Goal: Find specific page/section: Find specific page/section

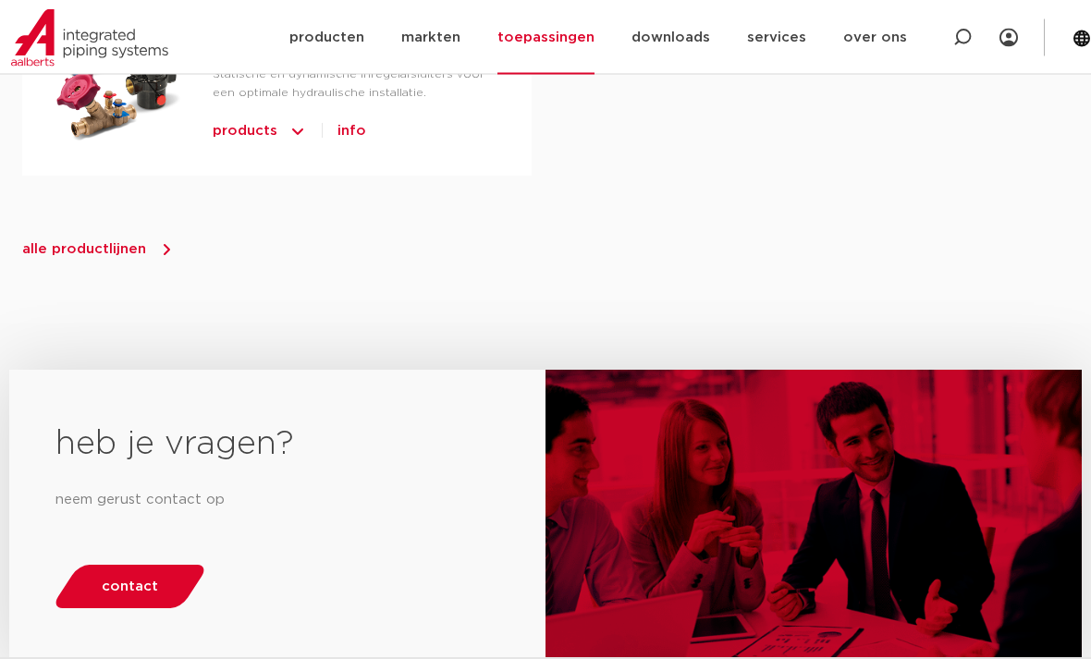
scroll to position [2043, 0]
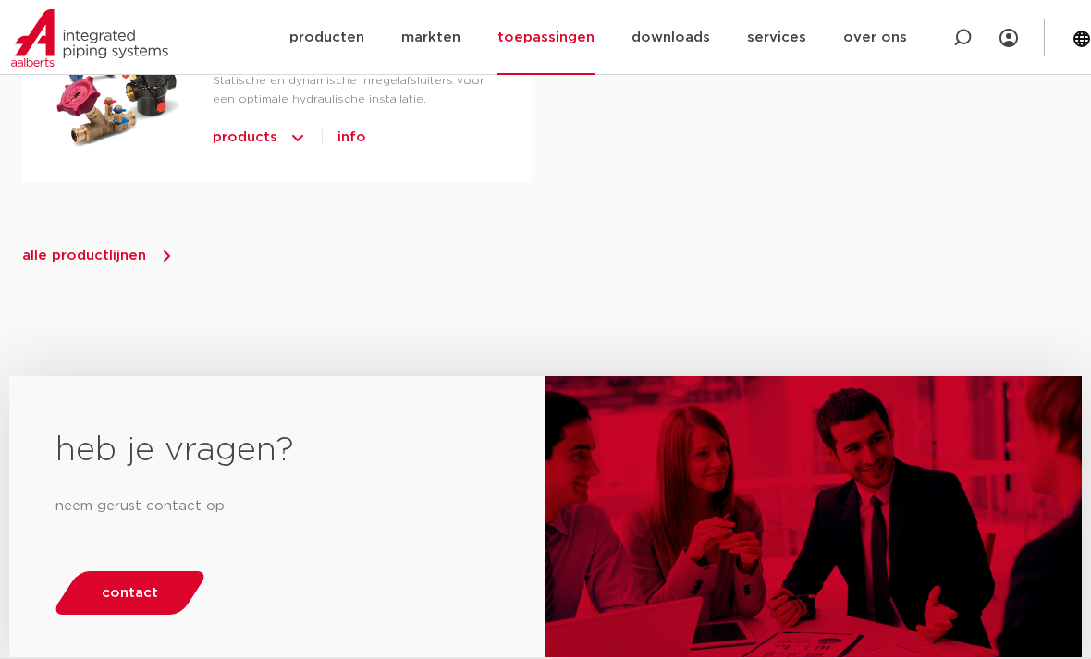
click at [48, 330] on div "heb je vragen? neem gerust contact op contact" at bounding box center [545, 508] width 1091 height 357
click at [104, 249] on span "alle productlijnen" at bounding box center [84, 256] width 124 height 14
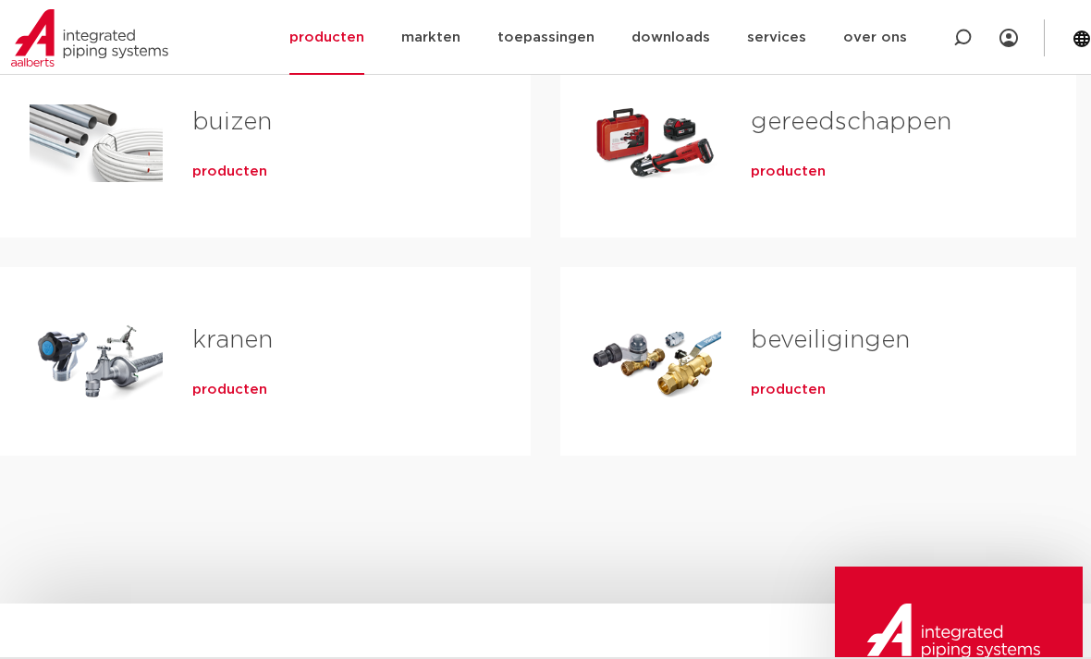
scroll to position [613, 0]
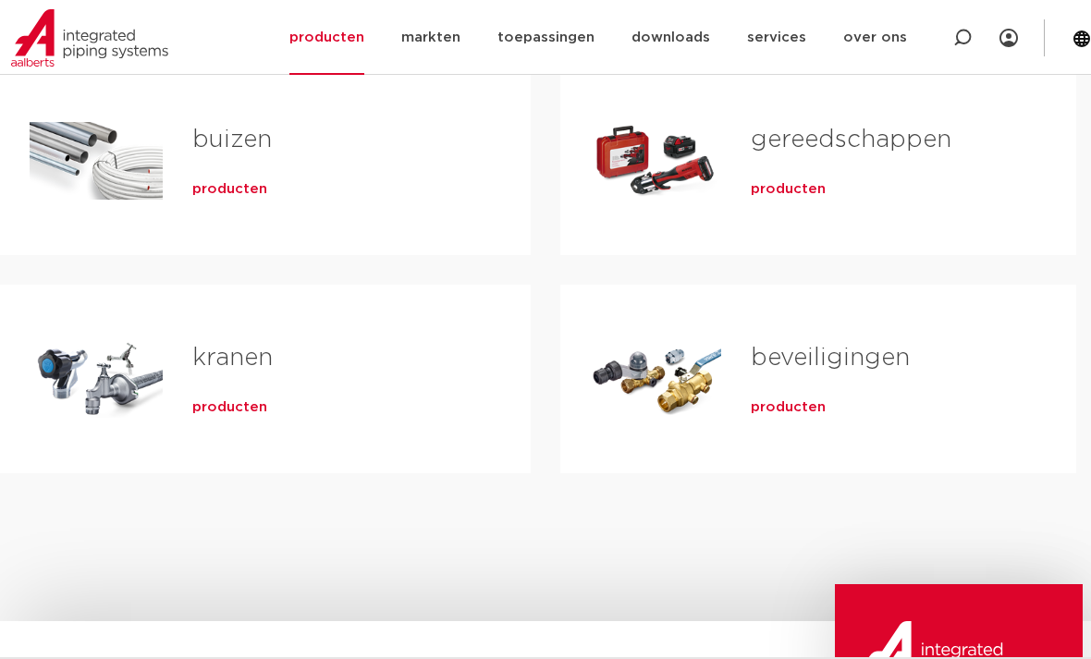
click at [219, 412] on span "producten" at bounding box center [229, 407] width 75 height 18
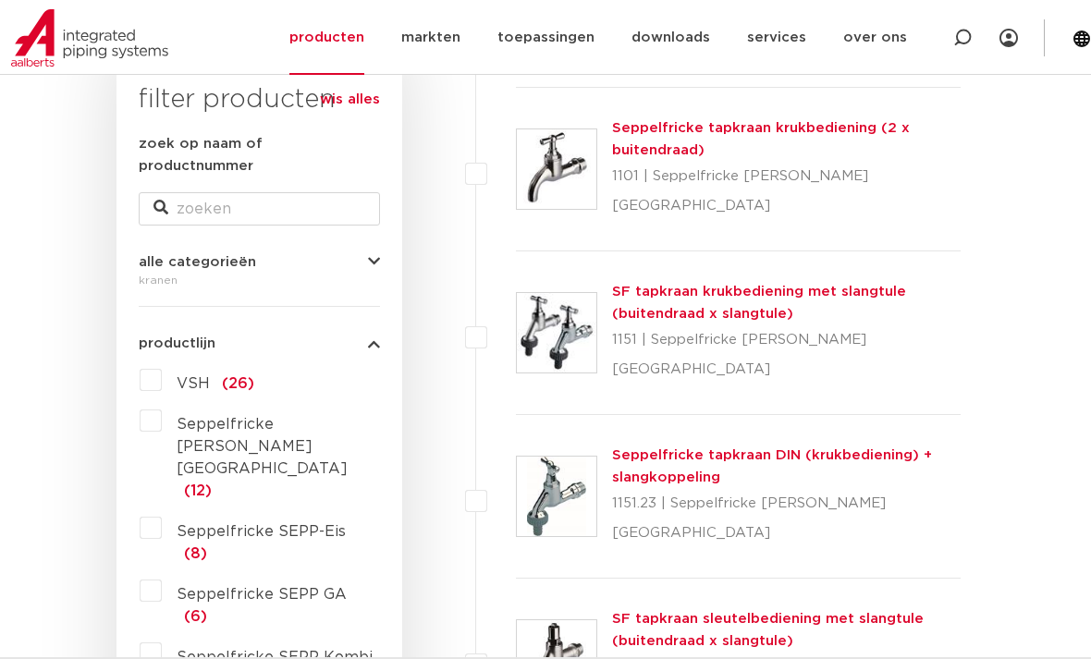
scroll to position [310, 0]
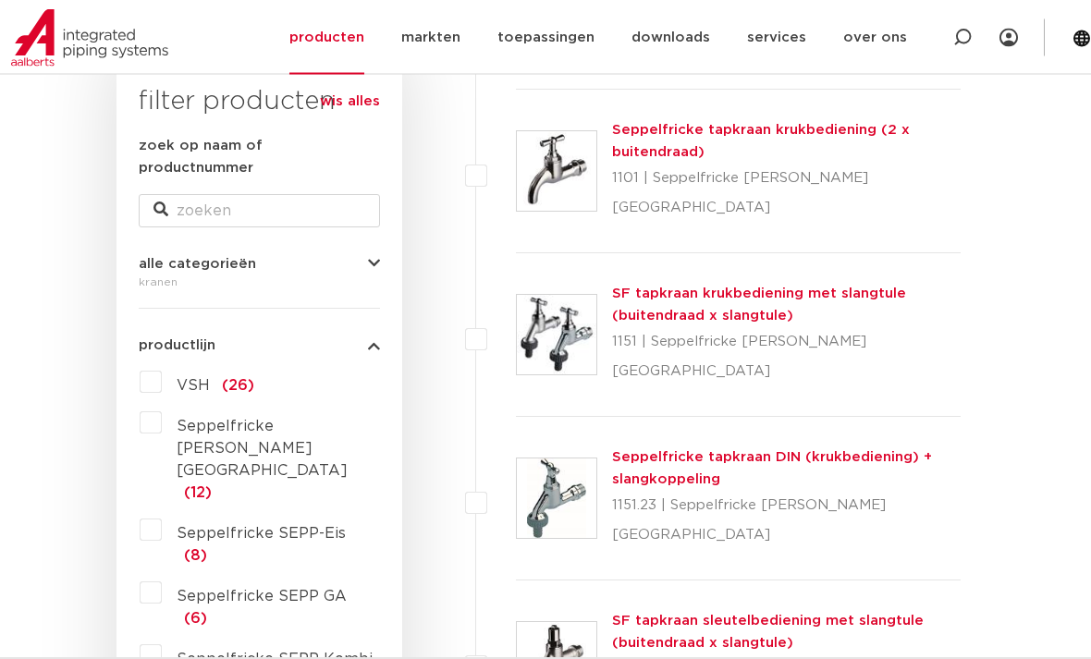
click at [162, 368] on label "VSH (26)" at bounding box center [208, 383] width 92 height 30
click at [0, 0] on input "VSH (26)" at bounding box center [0, 0] width 0 height 0
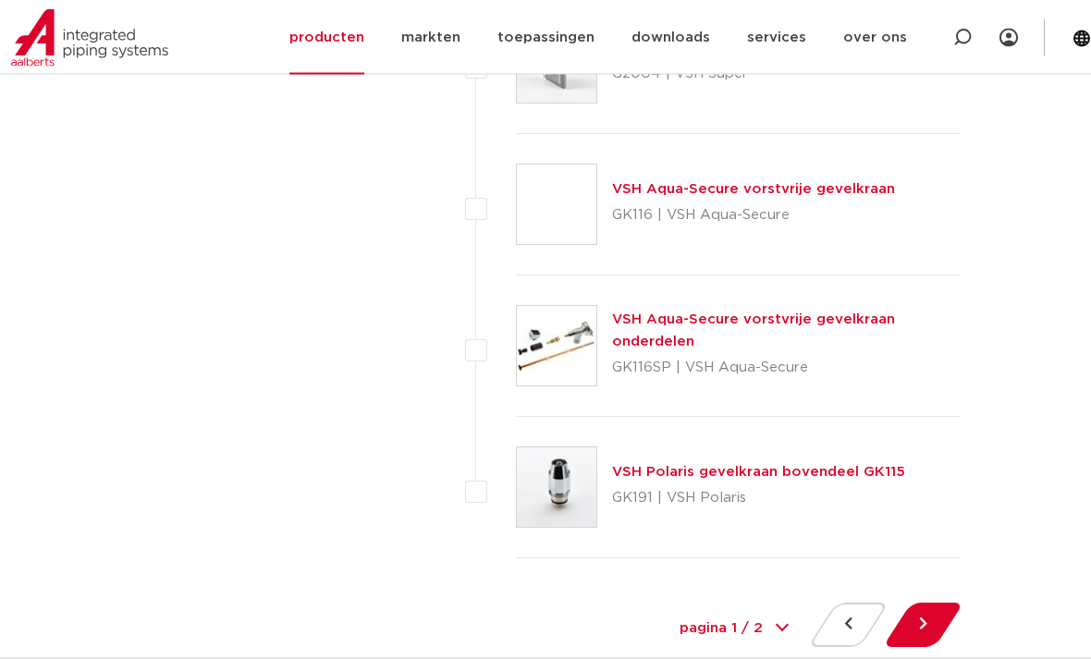
scroll to position [8525, 0]
click at [926, 603] on button at bounding box center [922, 625] width 53 height 44
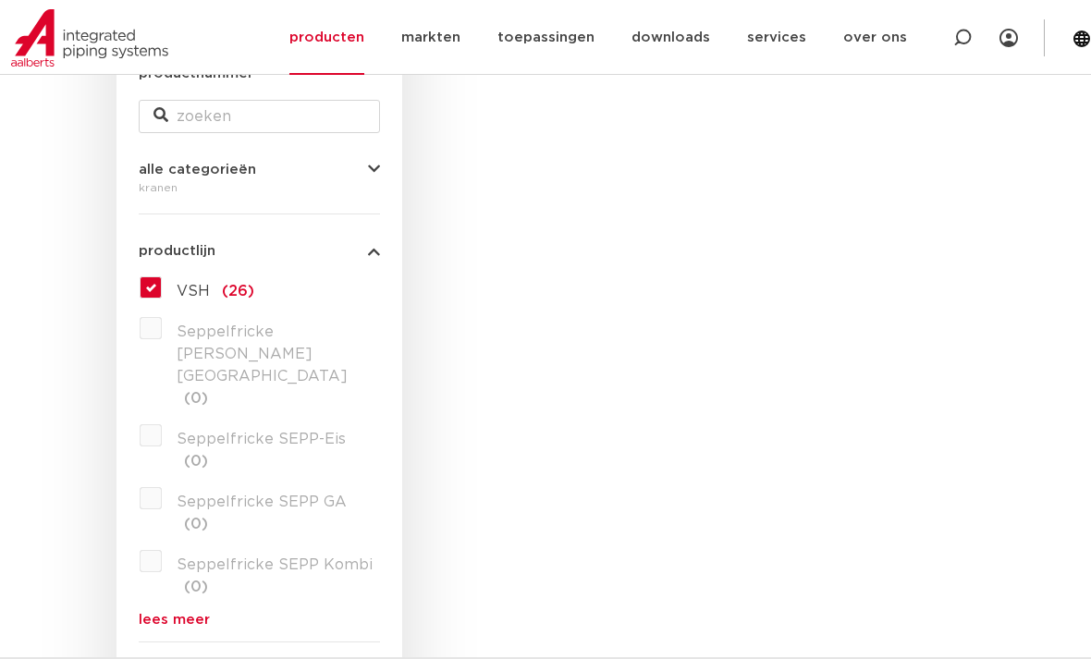
scroll to position [346, 0]
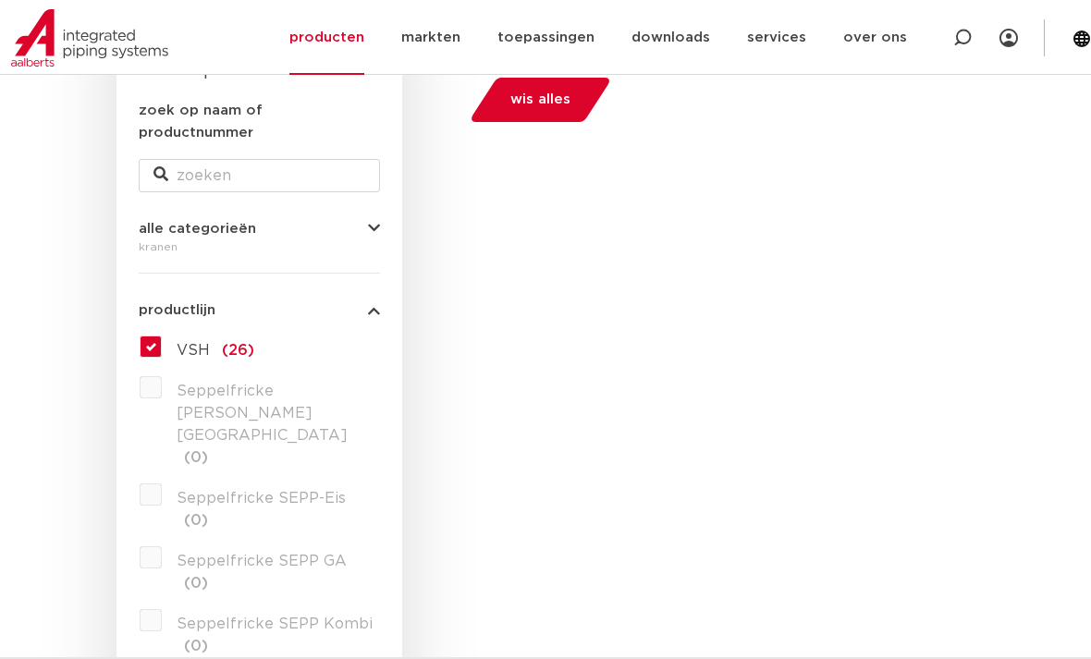
click at [162, 332] on label "VSH (26)" at bounding box center [208, 347] width 92 height 30
click at [0, 0] on input "VSH (26)" at bounding box center [0, 0] width 0 height 0
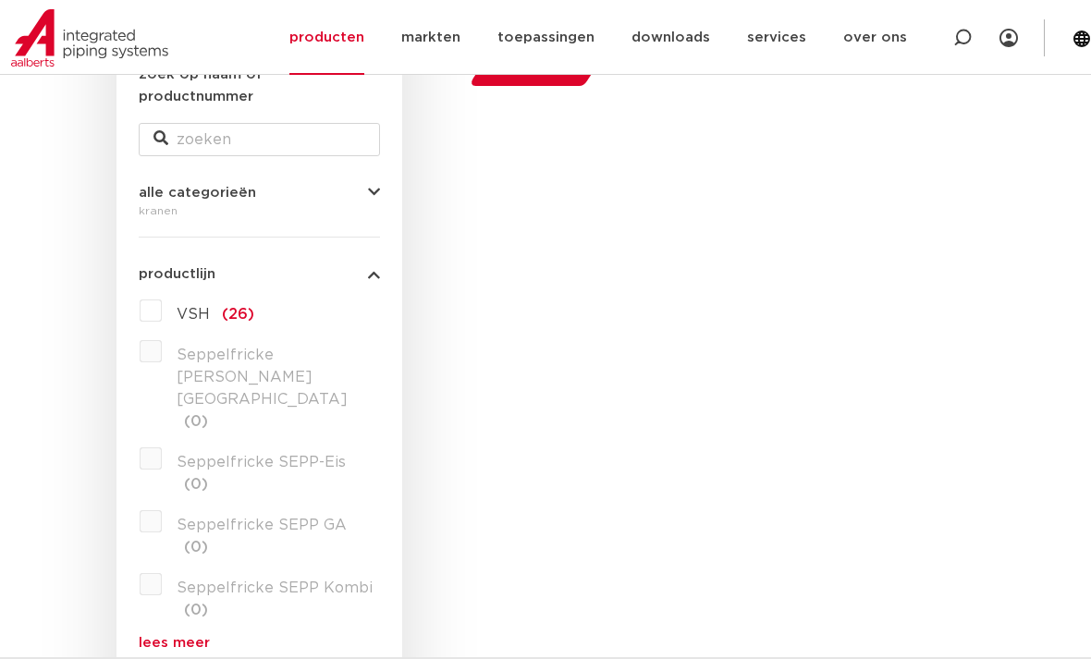
scroll to position [381, 0]
click at [852, 337] on div "filters geen resultaten wis alles filters geen resultaten wis alles" at bounding box center [688, 551] width 572 height 1150
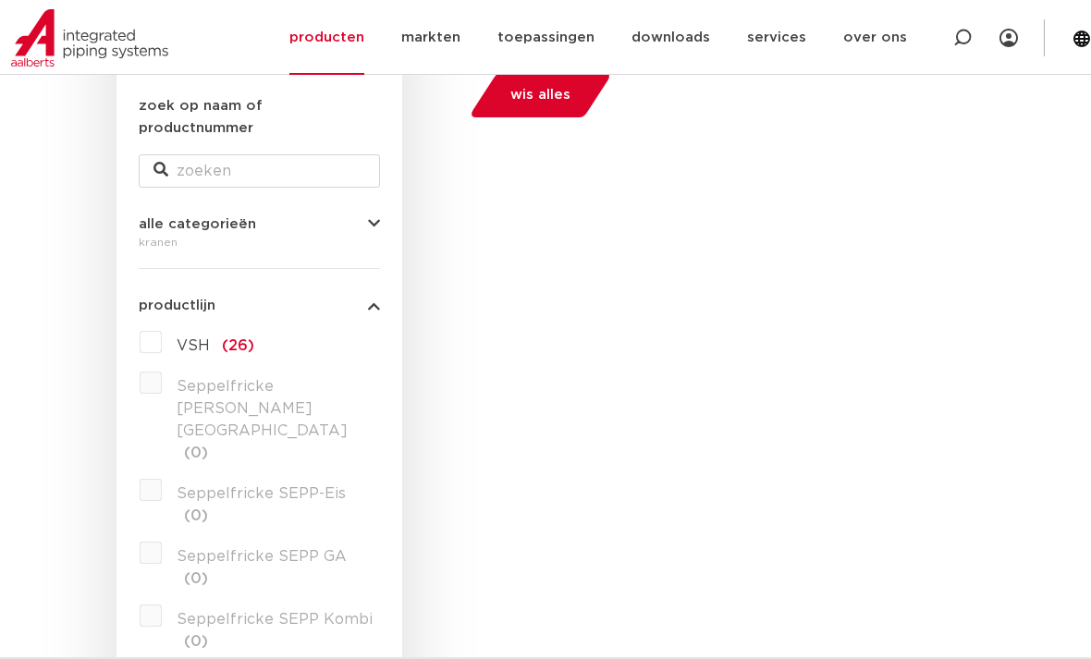
scroll to position [326, 0]
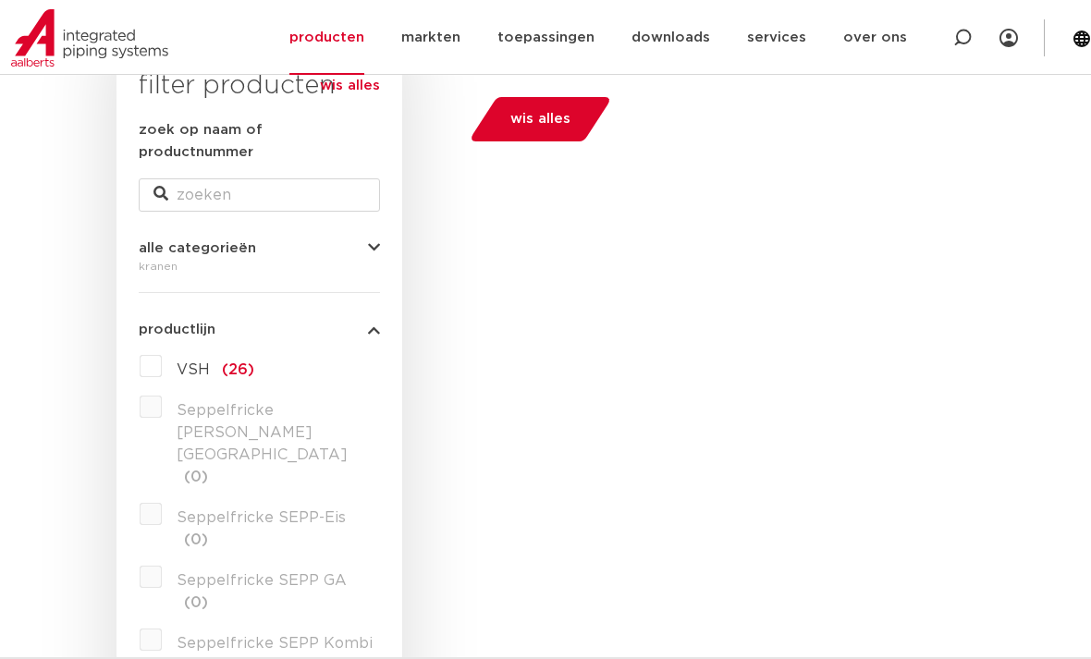
click at [162, 499] on label "Seppelfricke SEPP-Eis (0)" at bounding box center [271, 525] width 218 height 52
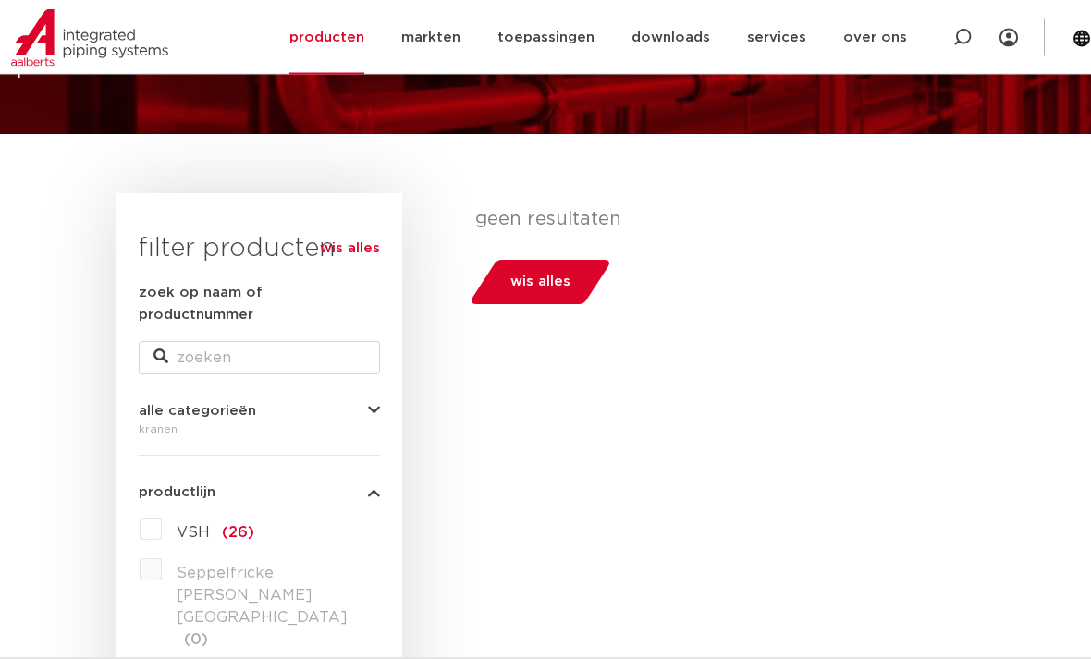
scroll to position [157, 0]
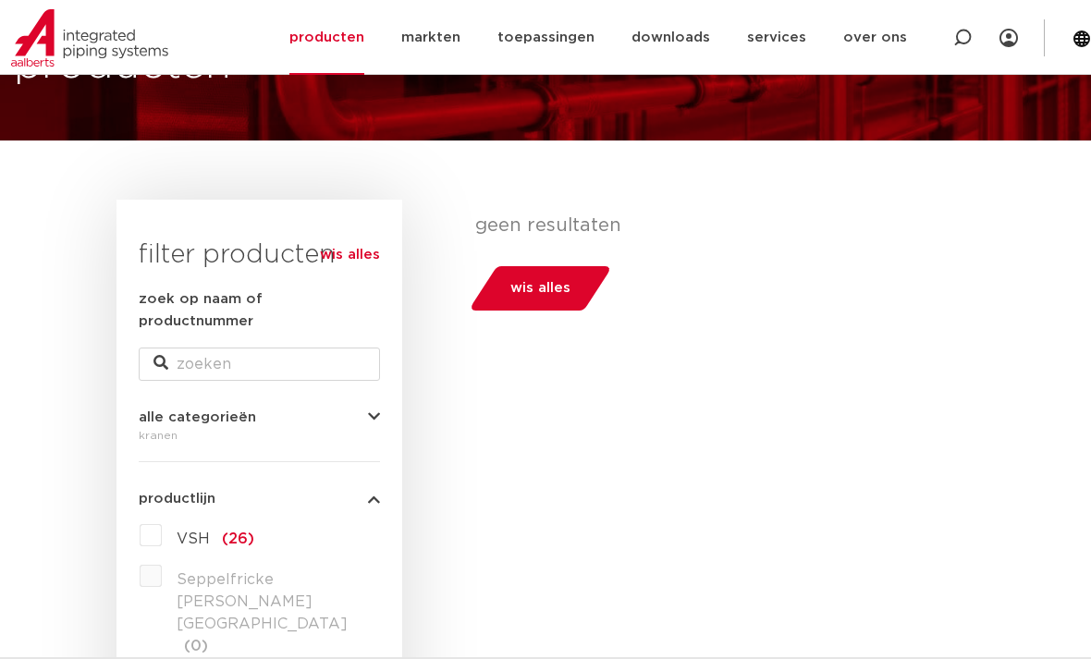
click at [360, 254] on link "wis alles" at bounding box center [350, 255] width 60 height 22
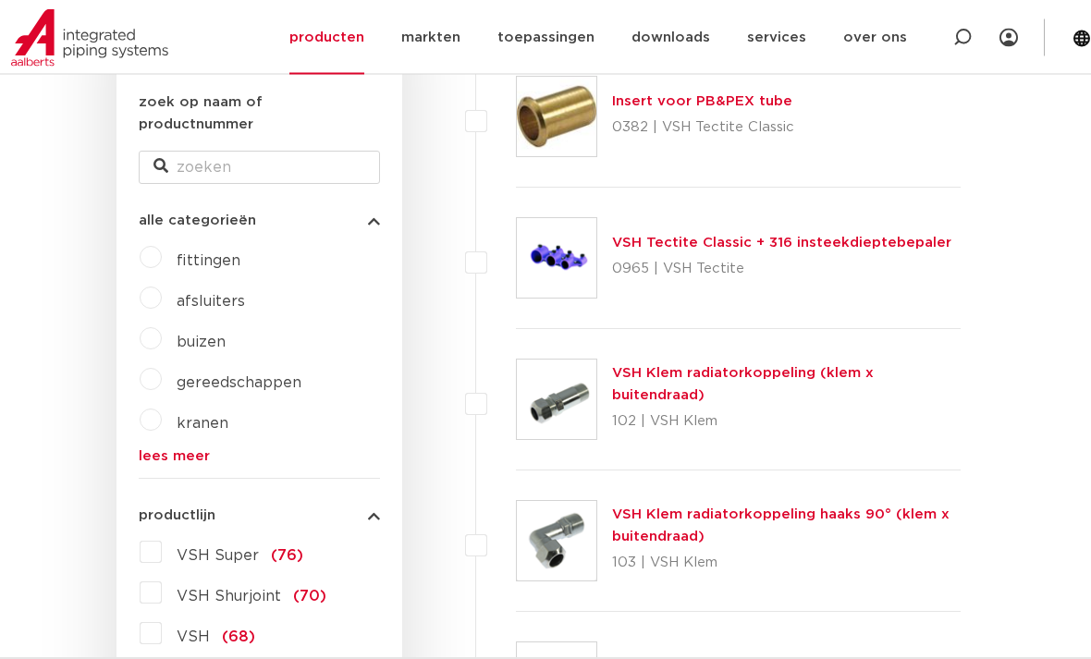
scroll to position [354, 0]
click at [162, 410] on label "kranen" at bounding box center [195, 420] width 67 height 30
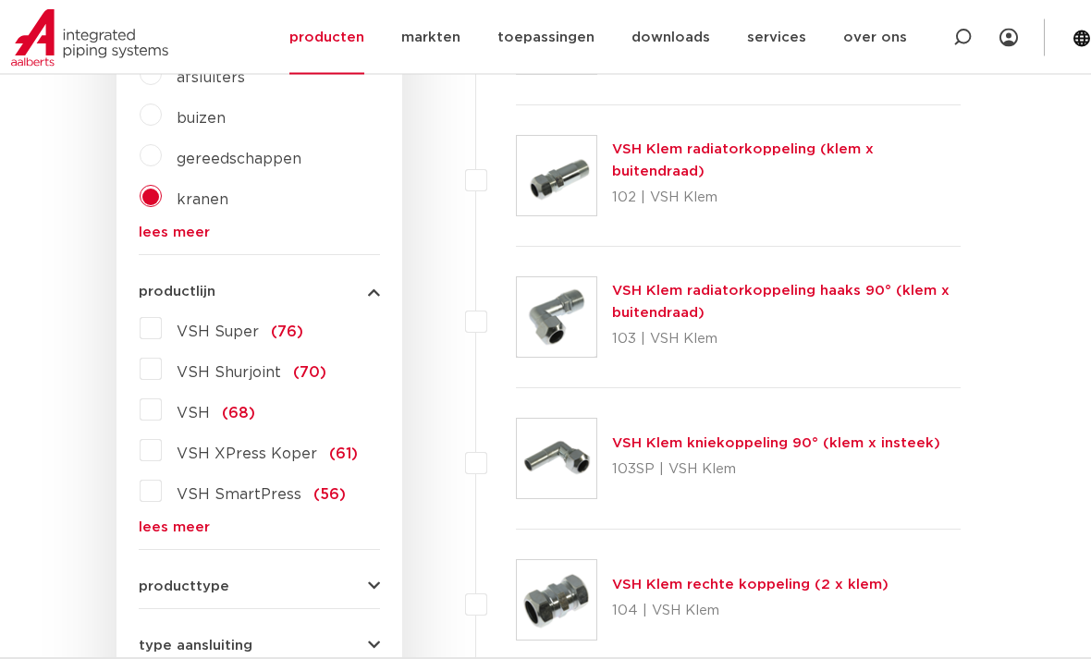
scroll to position [591, 0]
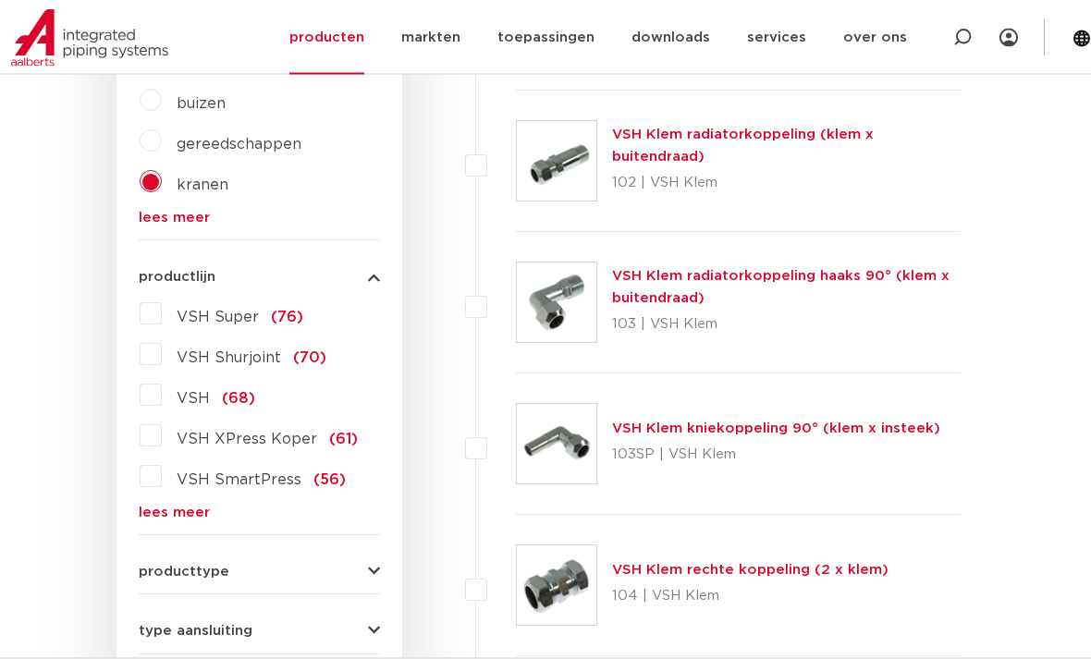
click at [184, 506] on link "lees meer" at bounding box center [259, 513] width 241 height 14
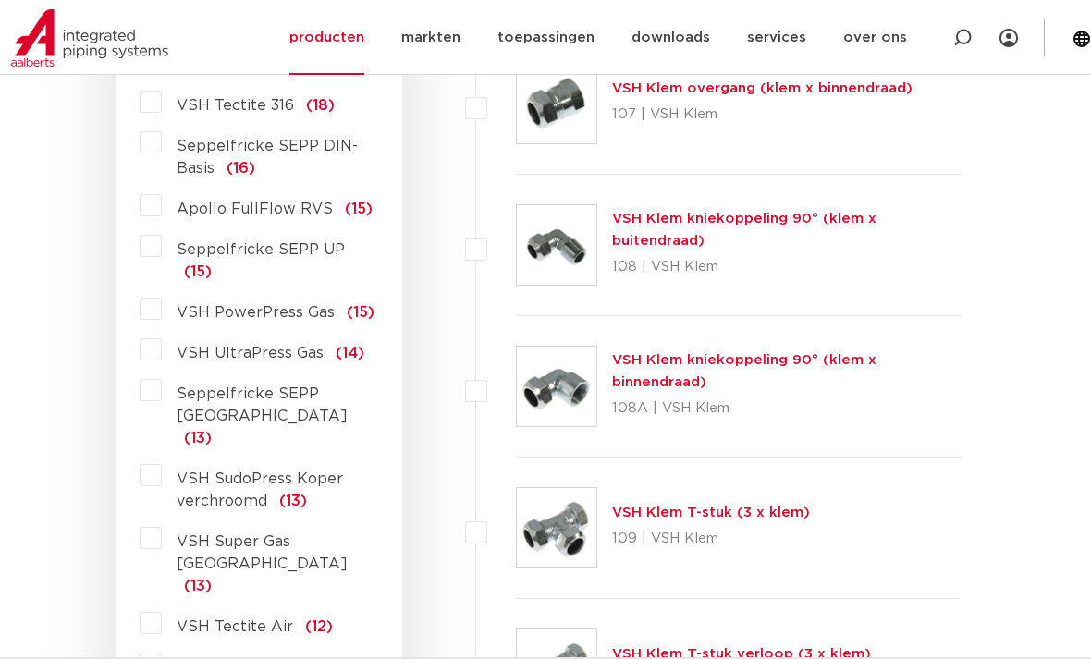
scroll to position [2222, 0]
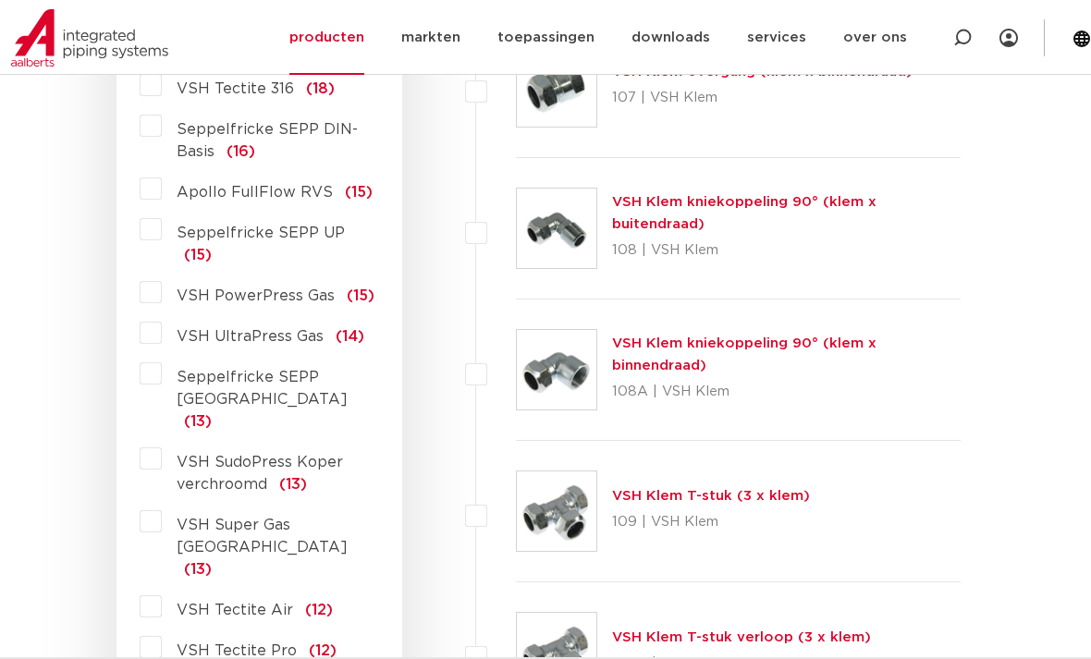
click at [162, 359] on label "Seppelfricke SEPP Germany (13)" at bounding box center [271, 396] width 218 height 74
click at [0, 0] on input "Seppelfricke SEPP Germany (13)" at bounding box center [0, 0] width 0 height 0
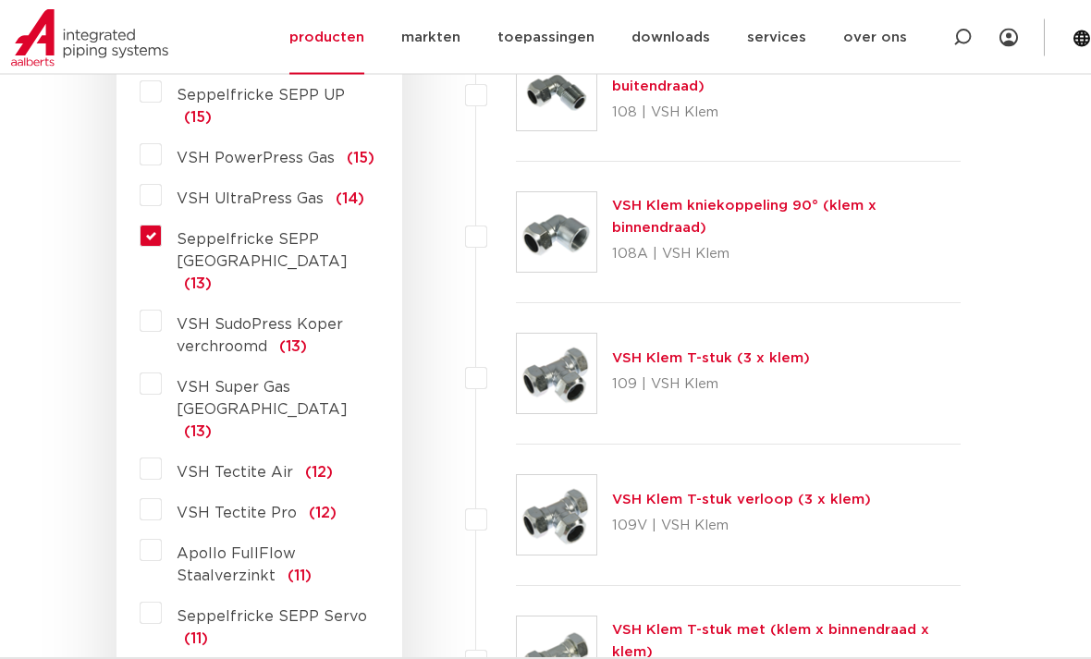
scroll to position [2355, 0]
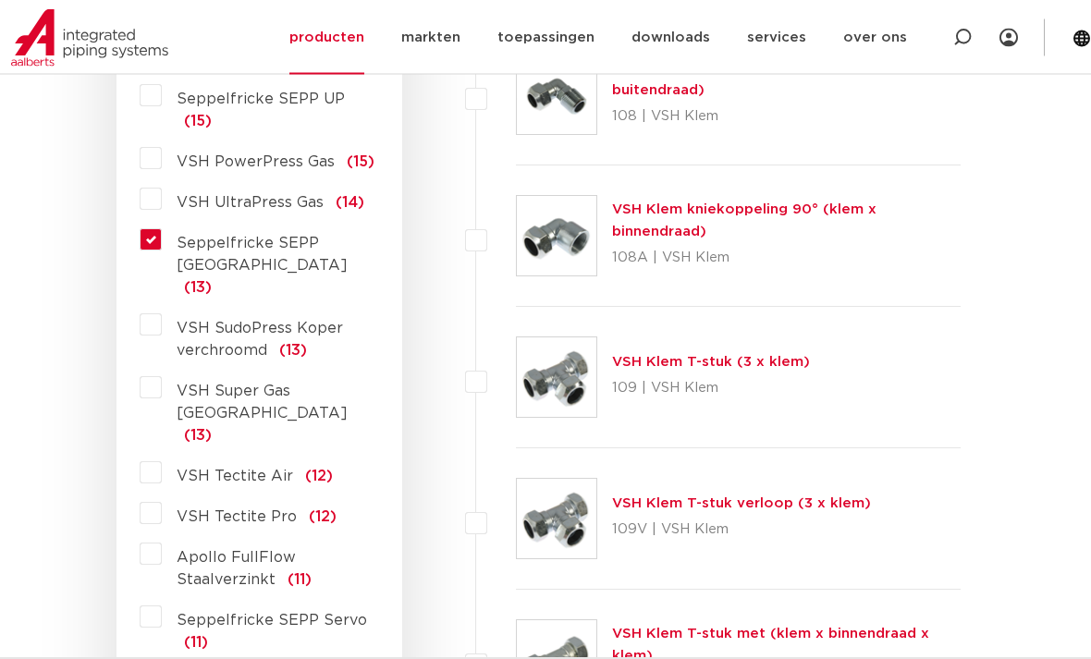
click at [236, 225] on label "Seppelfricke SEPP Germany (13)" at bounding box center [271, 262] width 218 height 74
click at [0, 0] on input "Seppelfricke SEPP Germany (13)" at bounding box center [0, 0] width 0 height 0
click at [169, 225] on label "Seppelfricke SEPP Germany (13)" at bounding box center [271, 262] width 218 height 74
click at [0, 0] on input "Seppelfricke SEPP Germany (13)" at bounding box center [0, 0] width 0 height 0
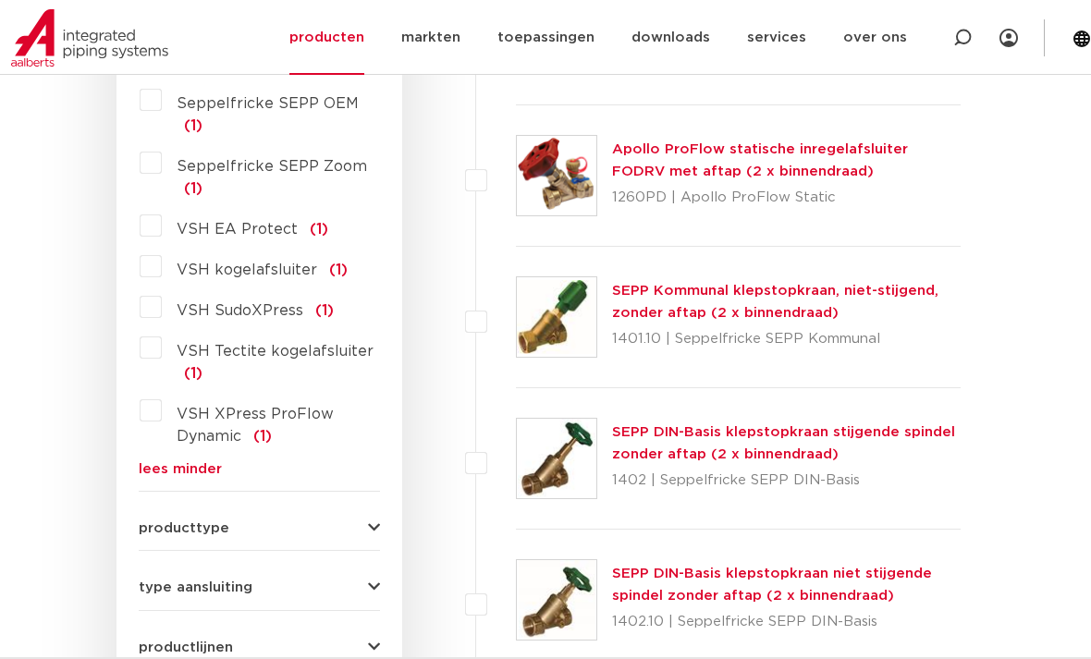
scroll to position [4995, 0]
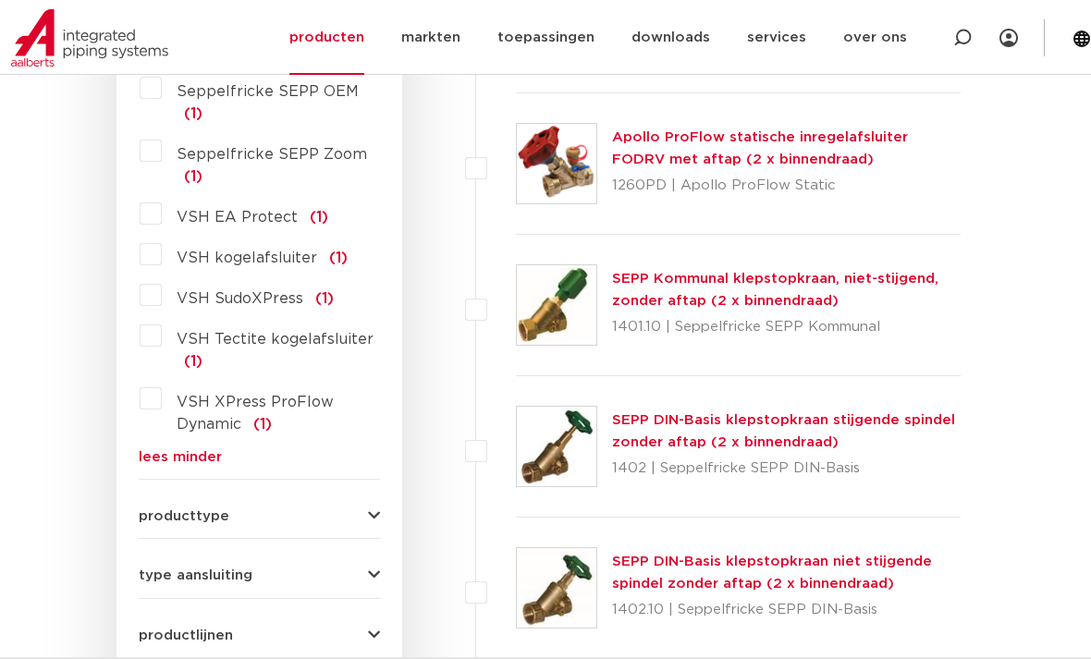
click at [356, 509] on button "producttype" at bounding box center [259, 516] width 241 height 14
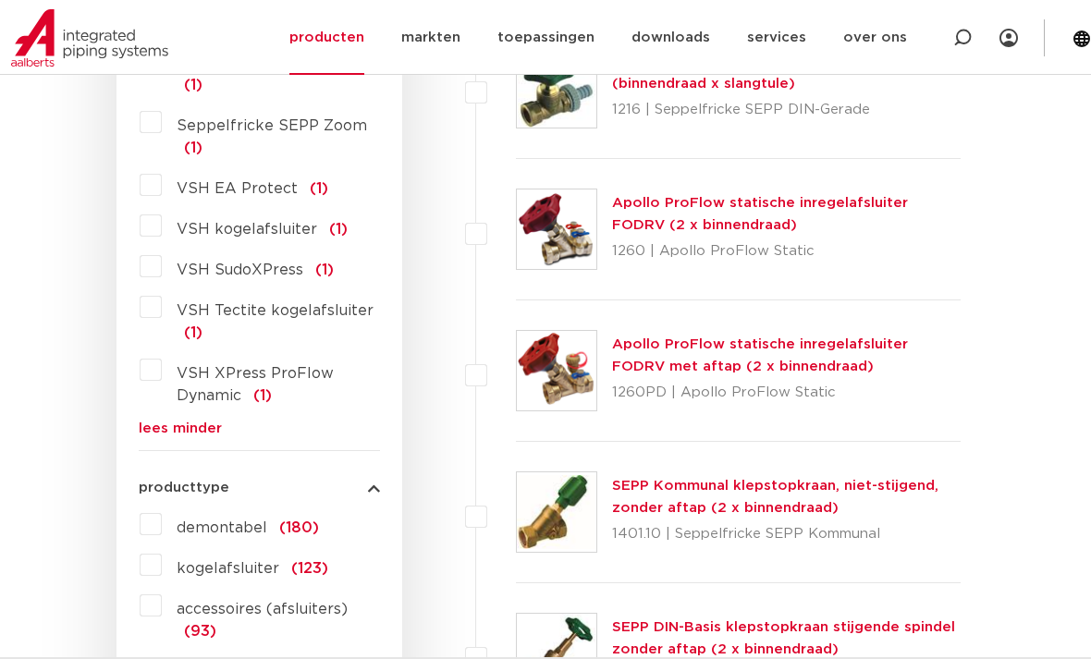
scroll to position [4787, 0]
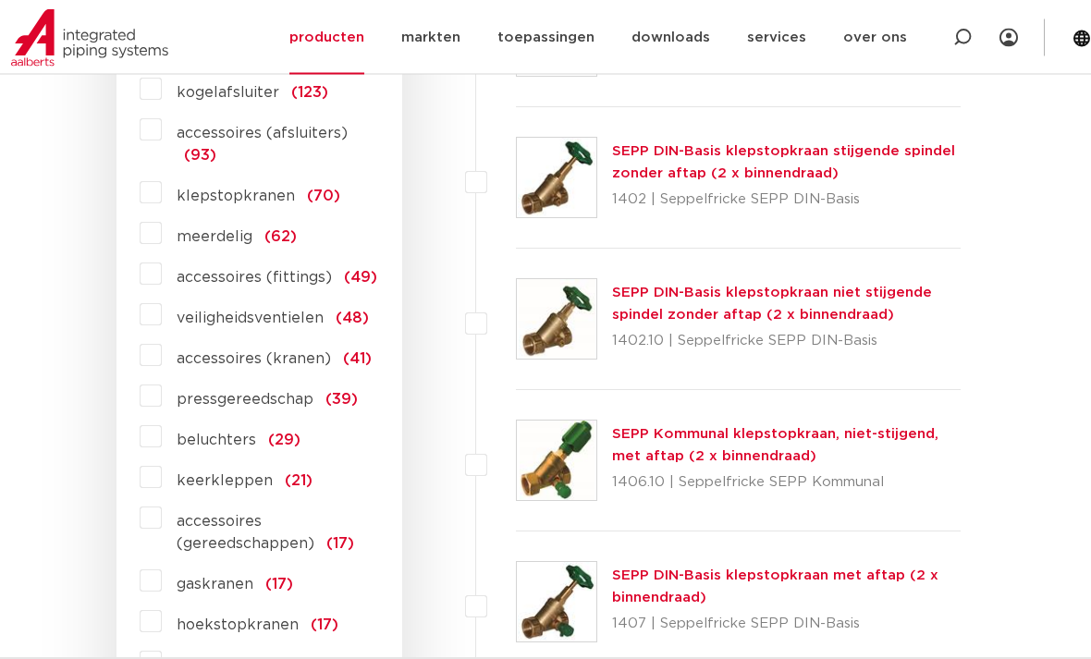
scroll to position [5275, 0]
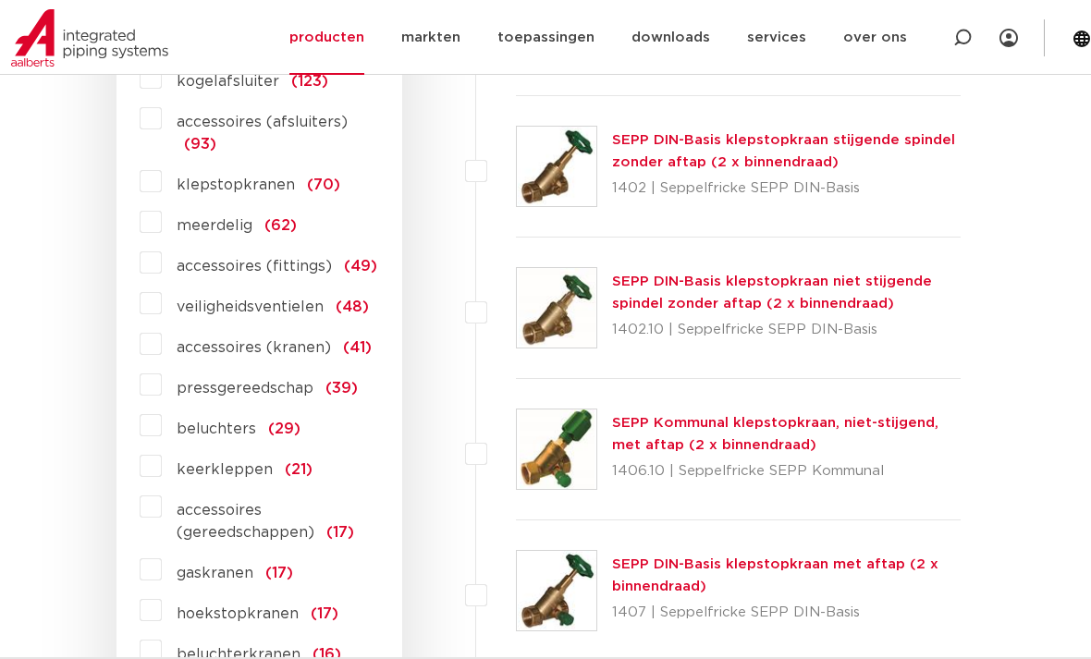
click at [0, 0] on input "gevelkranen (13)" at bounding box center [0, 0] width 0 height 0
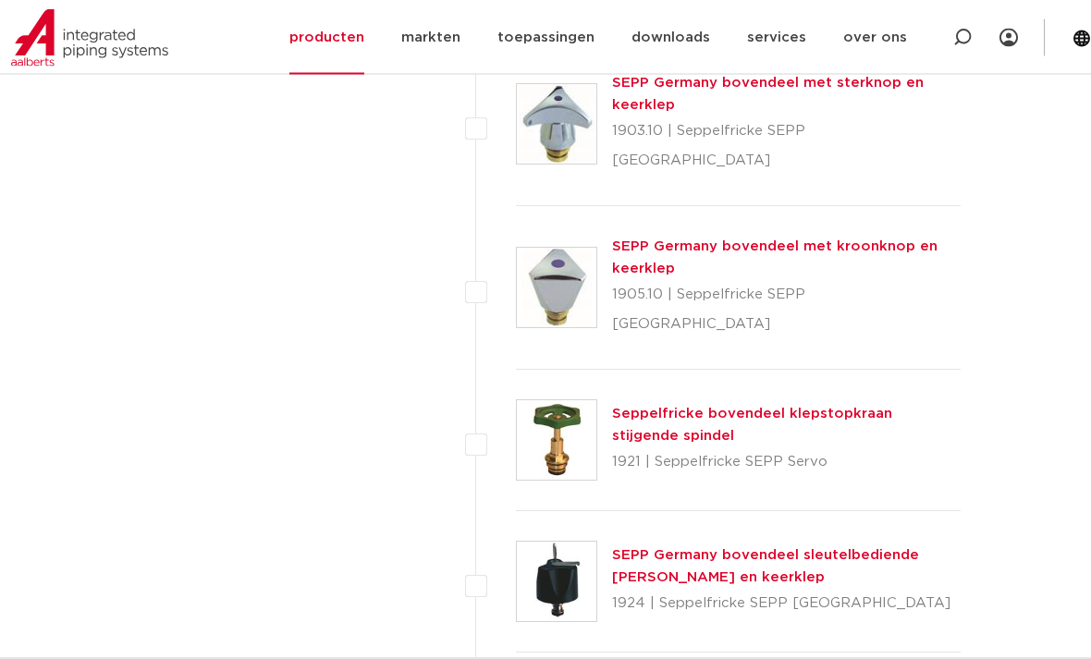
scroll to position [7755, 0]
